Goal: Navigation & Orientation: Find specific page/section

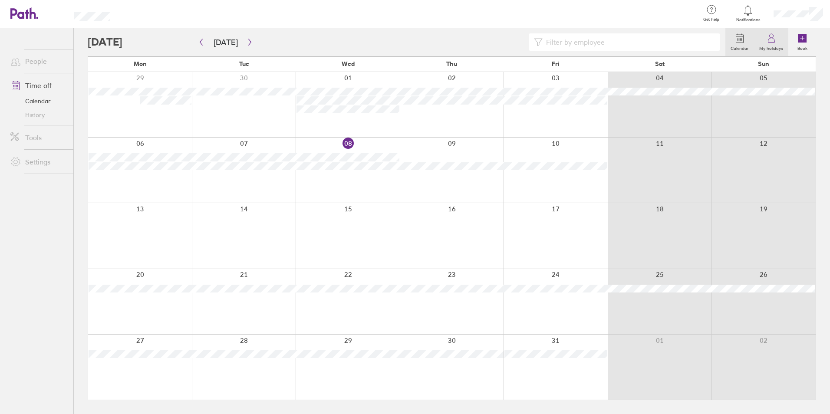
click at [776, 49] on label "My holidays" at bounding box center [771, 47] width 34 height 8
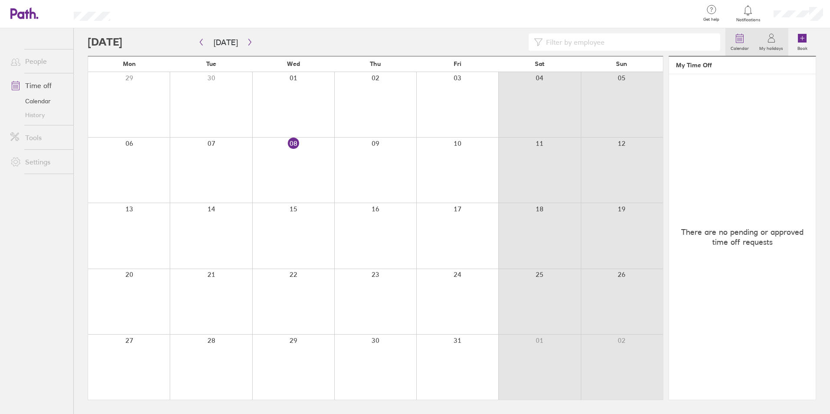
click at [745, 41] on icon at bounding box center [740, 38] width 10 height 10
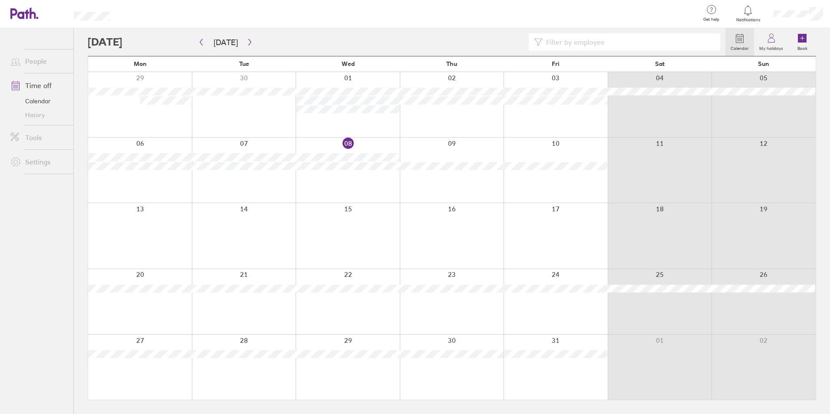
click at [38, 59] on link "People" at bounding box center [38, 61] width 70 height 17
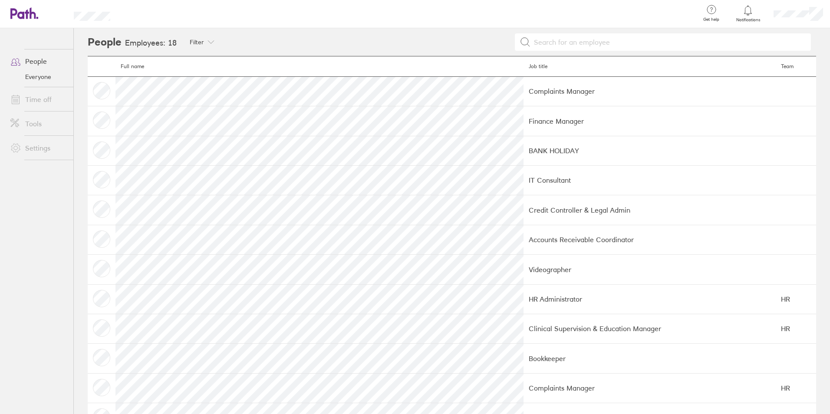
click at [34, 101] on link "Time off" at bounding box center [38, 99] width 70 height 17
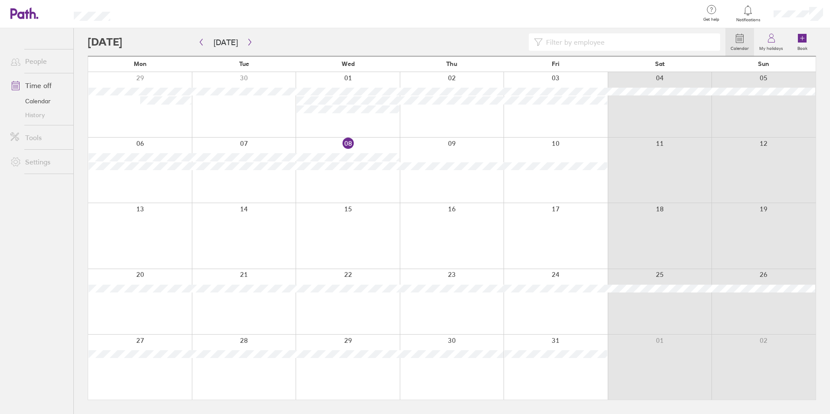
click at [32, 101] on link "Calendar" at bounding box center [38, 101] width 70 height 14
